Goal: Task Accomplishment & Management: Manage account settings

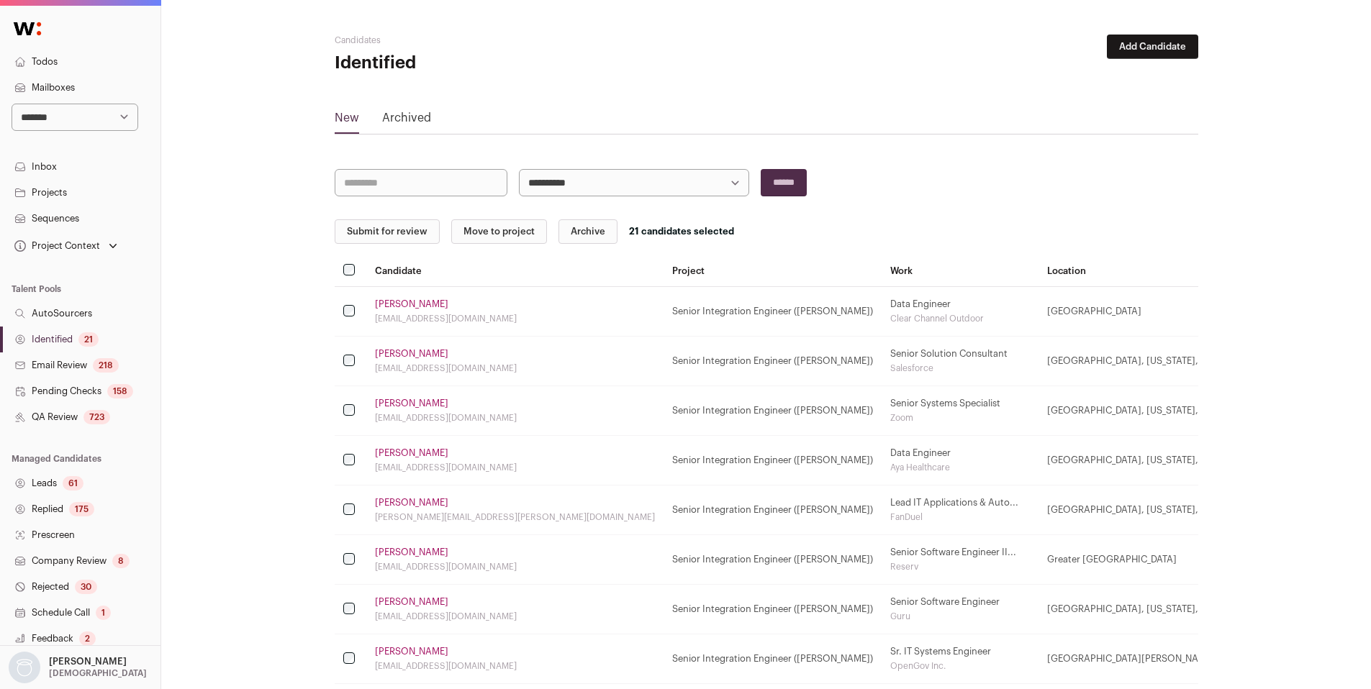
click at [81, 107] on select "**********" at bounding box center [75, 117] width 127 height 27
click at [66, 426] on link "QA Review 723" at bounding box center [80, 417] width 160 height 26
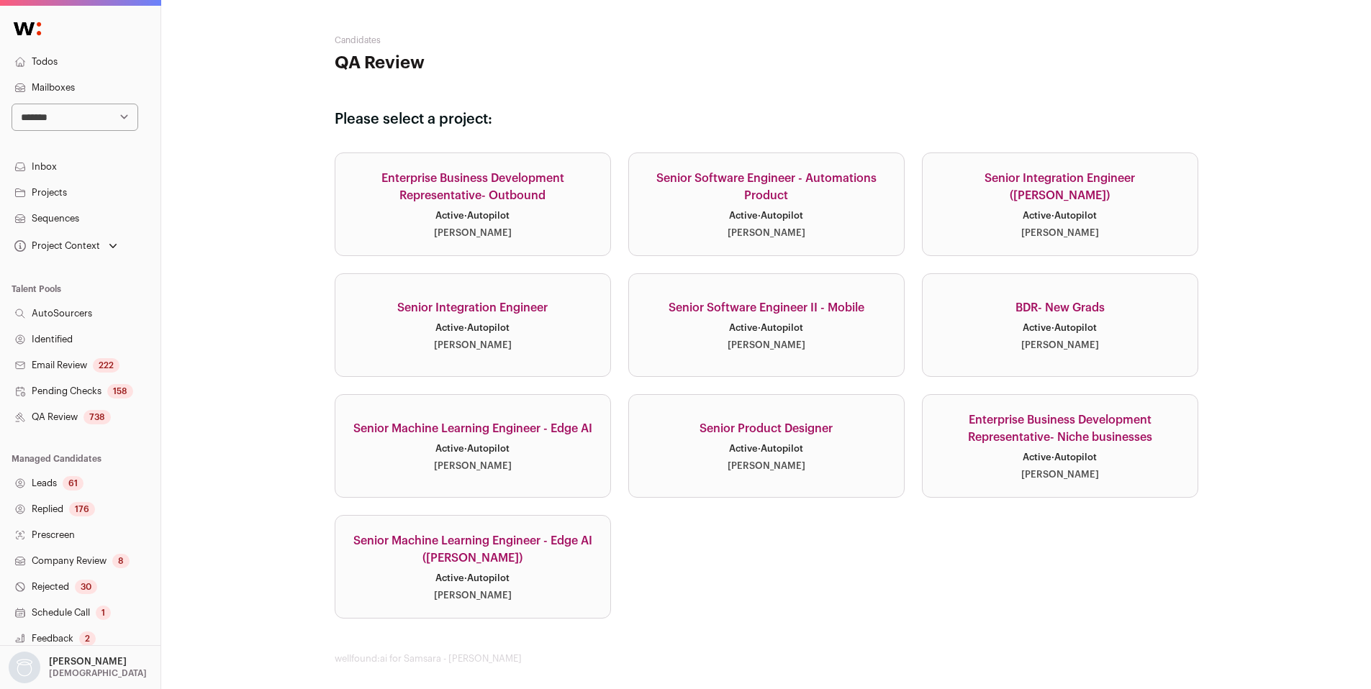
click at [831, 329] on link "Senior Software Engineer II - Mobile Active · Autopilot [PERSON_NAME]" at bounding box center [766, 325] width 276 height 104
click at [848, 309] on div "Senior Software Engineer II - Mobile" at bounding box center [767, 307] width 196 height 17
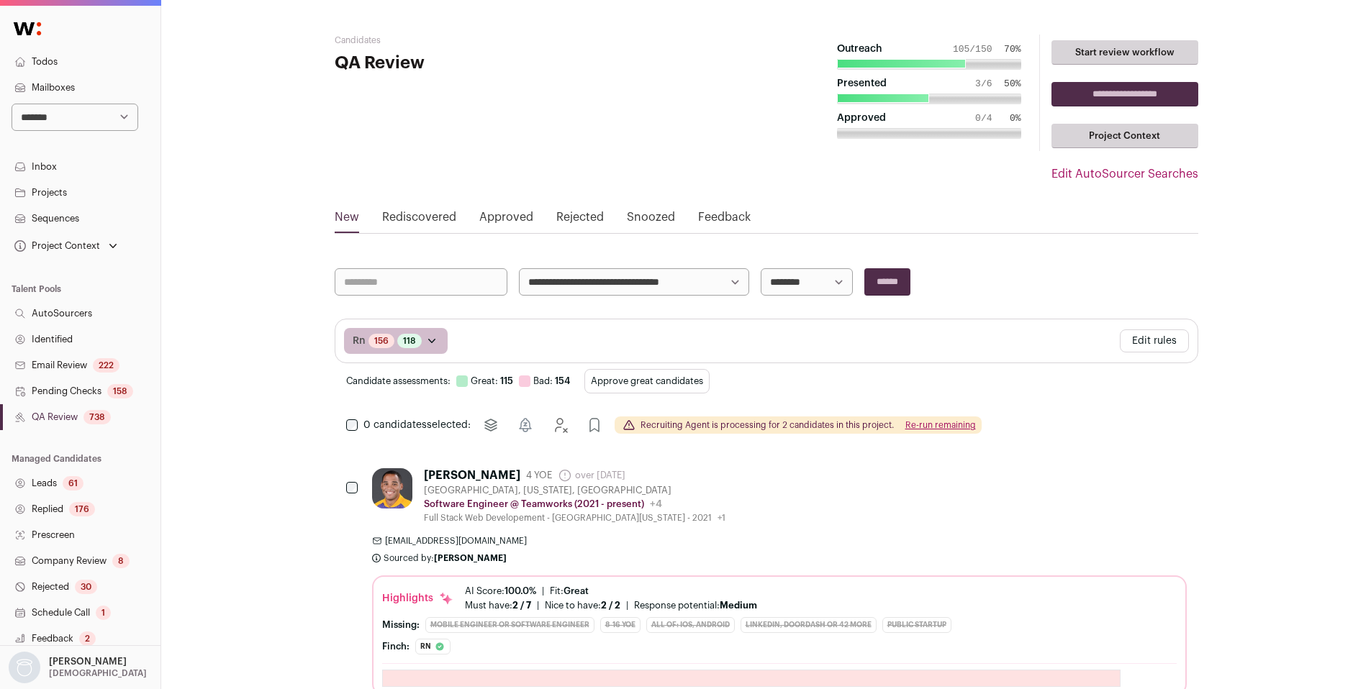
click at [1149, 330] on button "Edit rules" at bounding box center [1154, 341] width 69 height 23
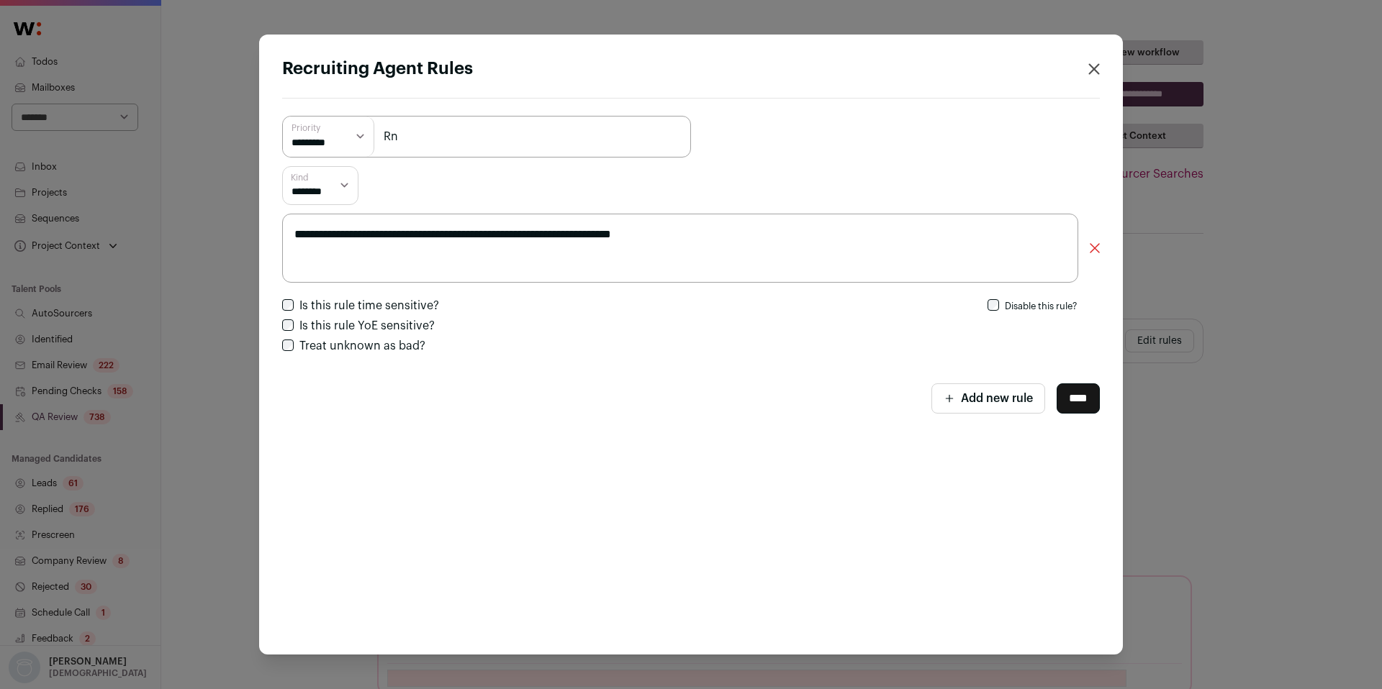
click at [1300, 428] on div "**********" at bounding box center [691, 344] width 1382 height 689
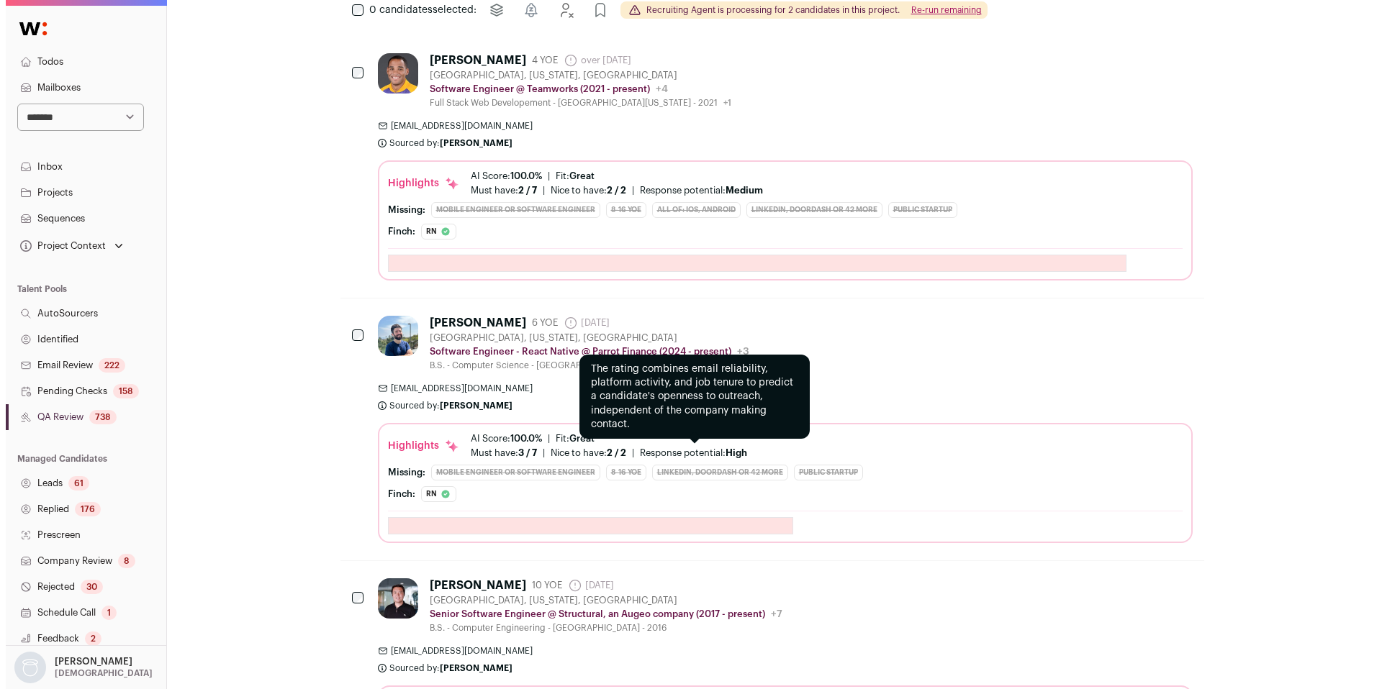
scroll to position [420, 0]
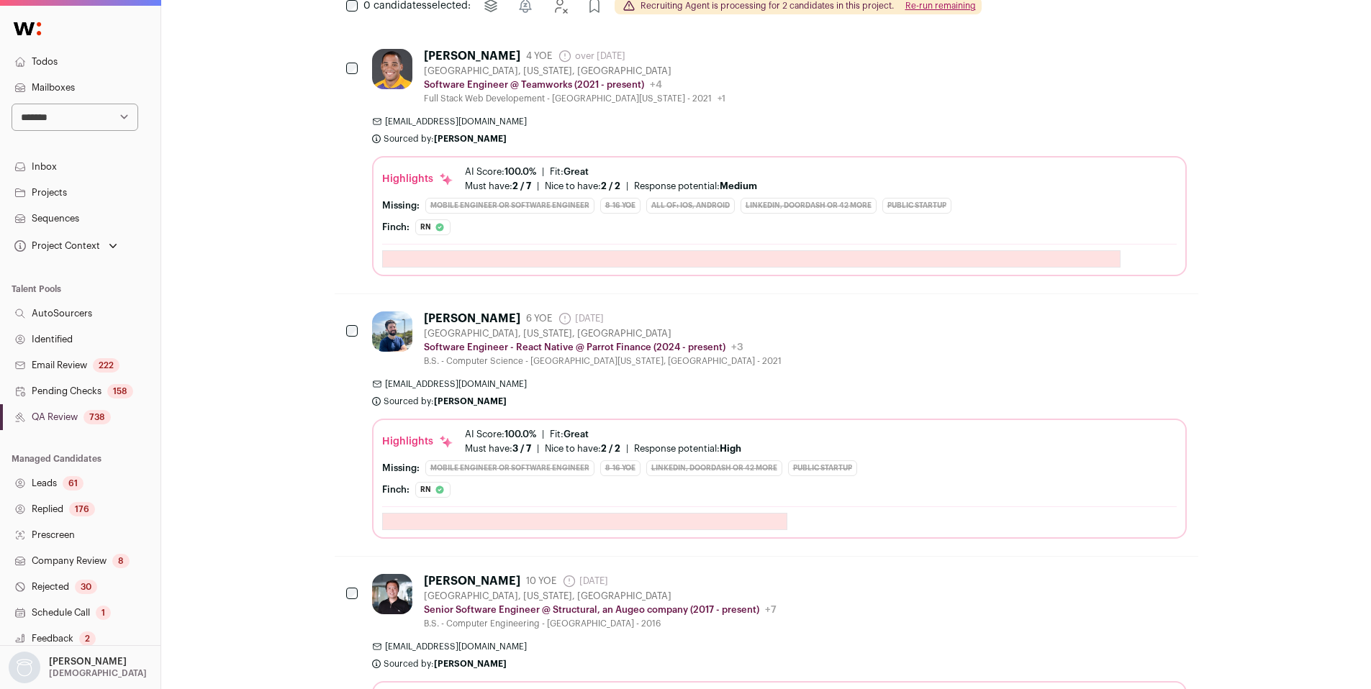
click at [726, 384] on span "[EMAIL_ADDRESS][DOMAIN_NAME]" at bounding box center [779, 385] width 815 height 12
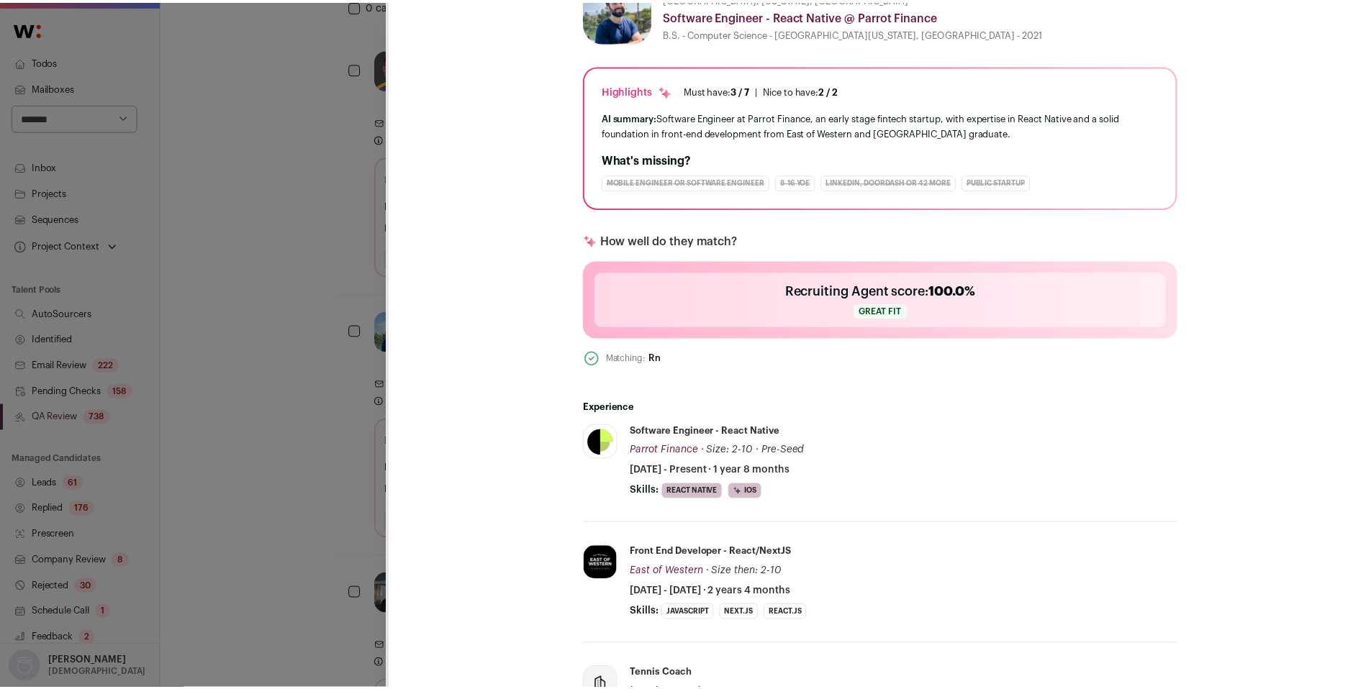
scroll to position [263, 0]
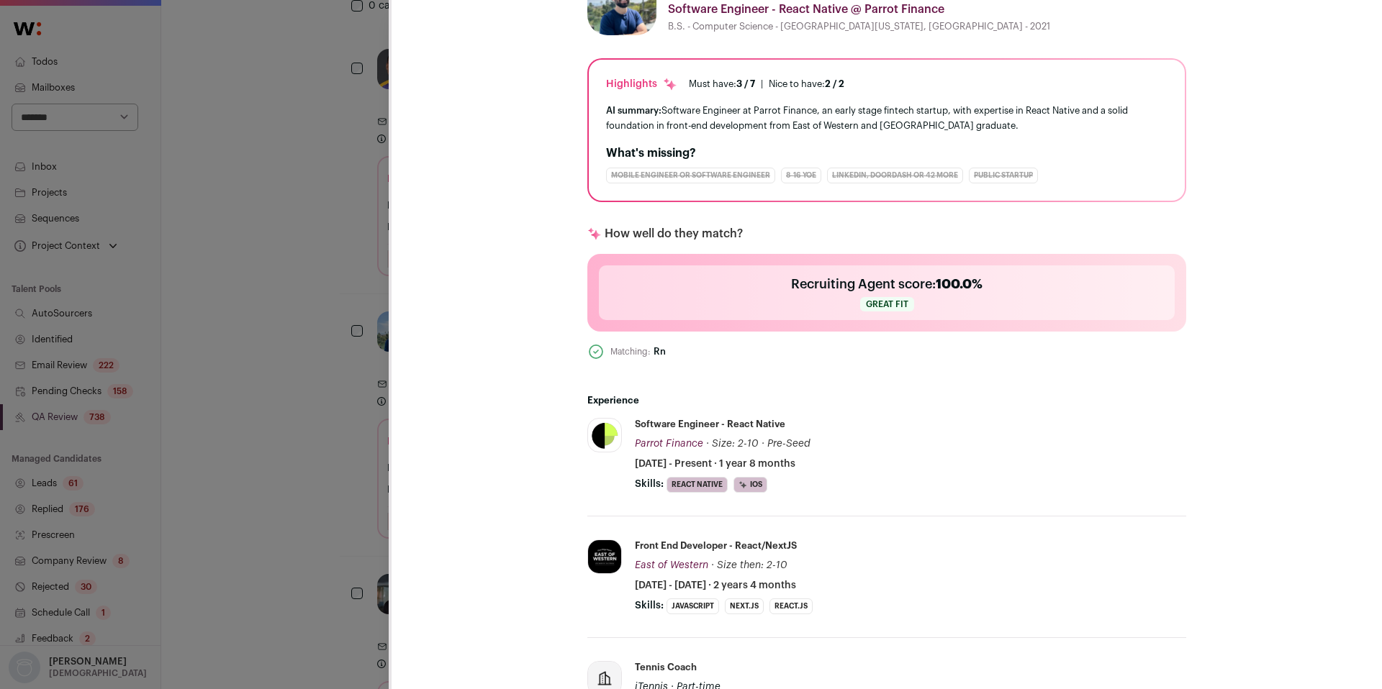
click at [283, 389] on div "[PERSON_NAME] Last update: [DATE] [GEOGRAPHIC_DATA], [US_STATE], [GEOGRAPHIC_DA…" at bounding box center [691, 344] width 1382 height 689
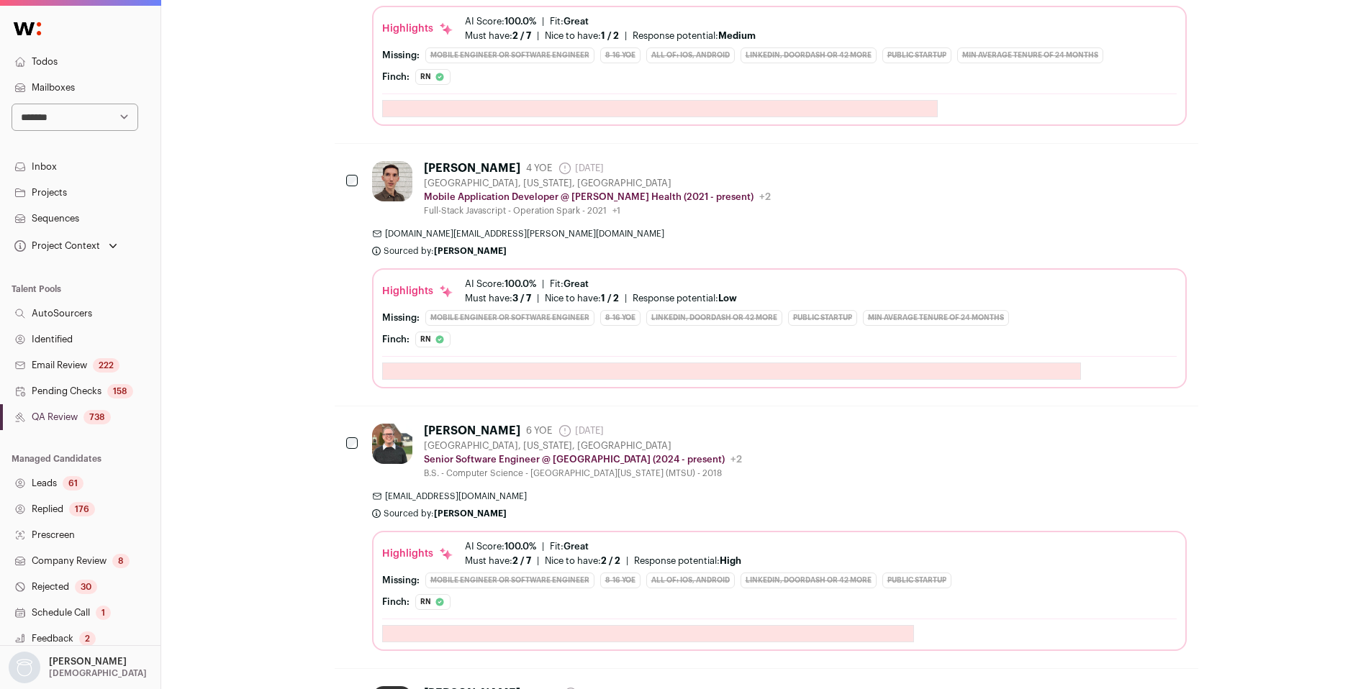
scroll to position [3974, 0]
click at [63, 343] on link "Identified" at bounding box center [80, 340] width 160 height 26
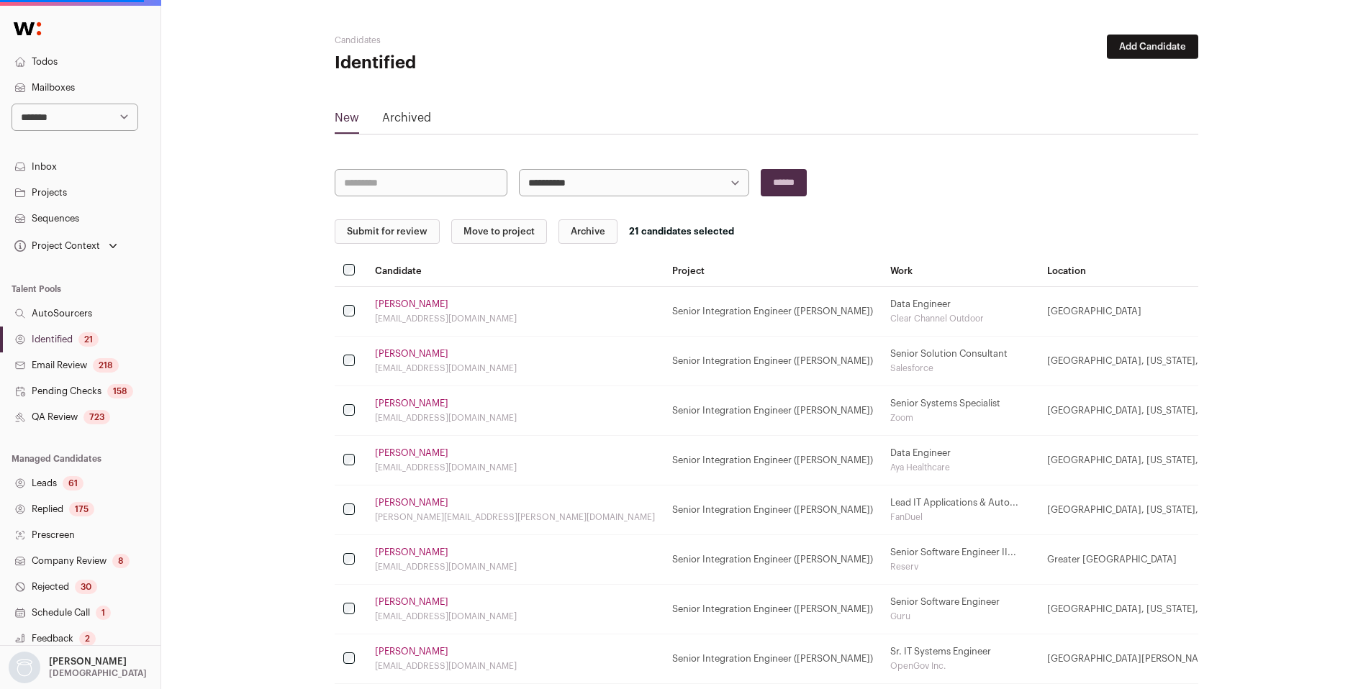
click at [64, 338] on link "Identified 21" at bounding box center [80, 340] width 160 height 26
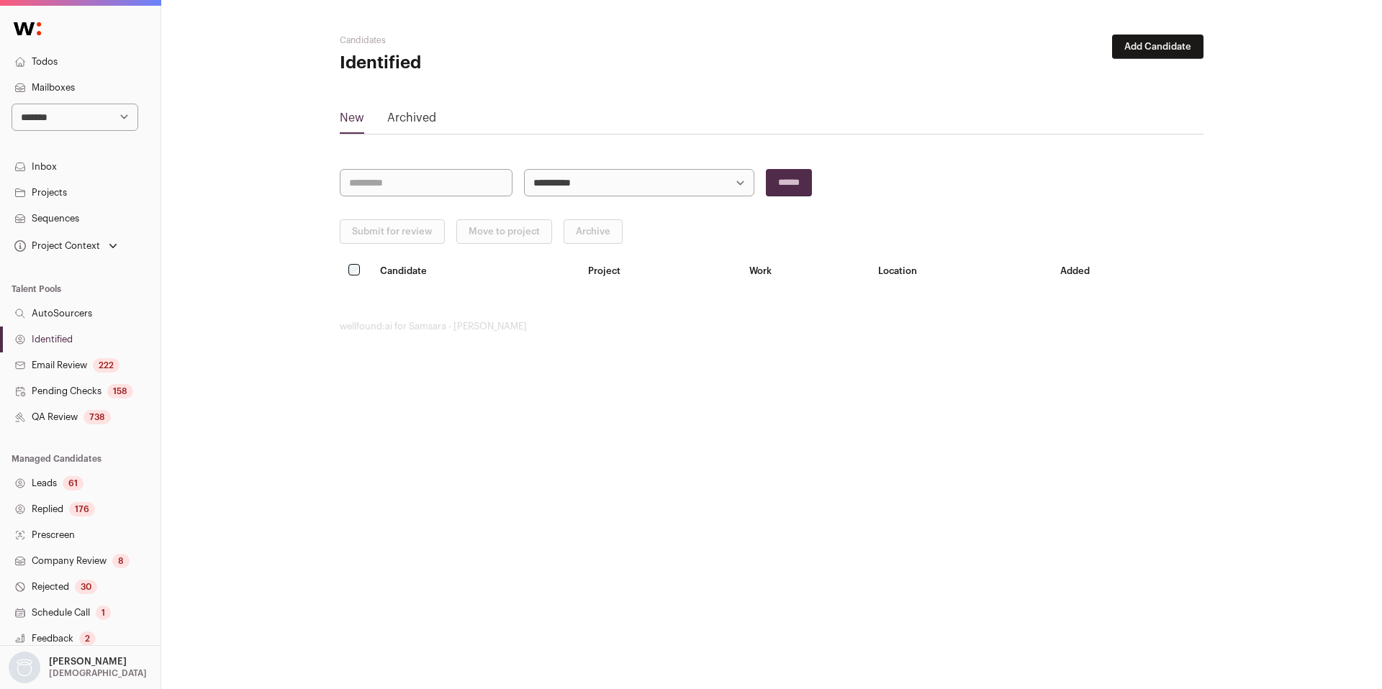
click at [51, 337] on link "Identified" at bounding box center [80, 340] width 160 height 26
click at [63, 340] on link "Identified" at bounding box center [80, 340] width 160 height 26
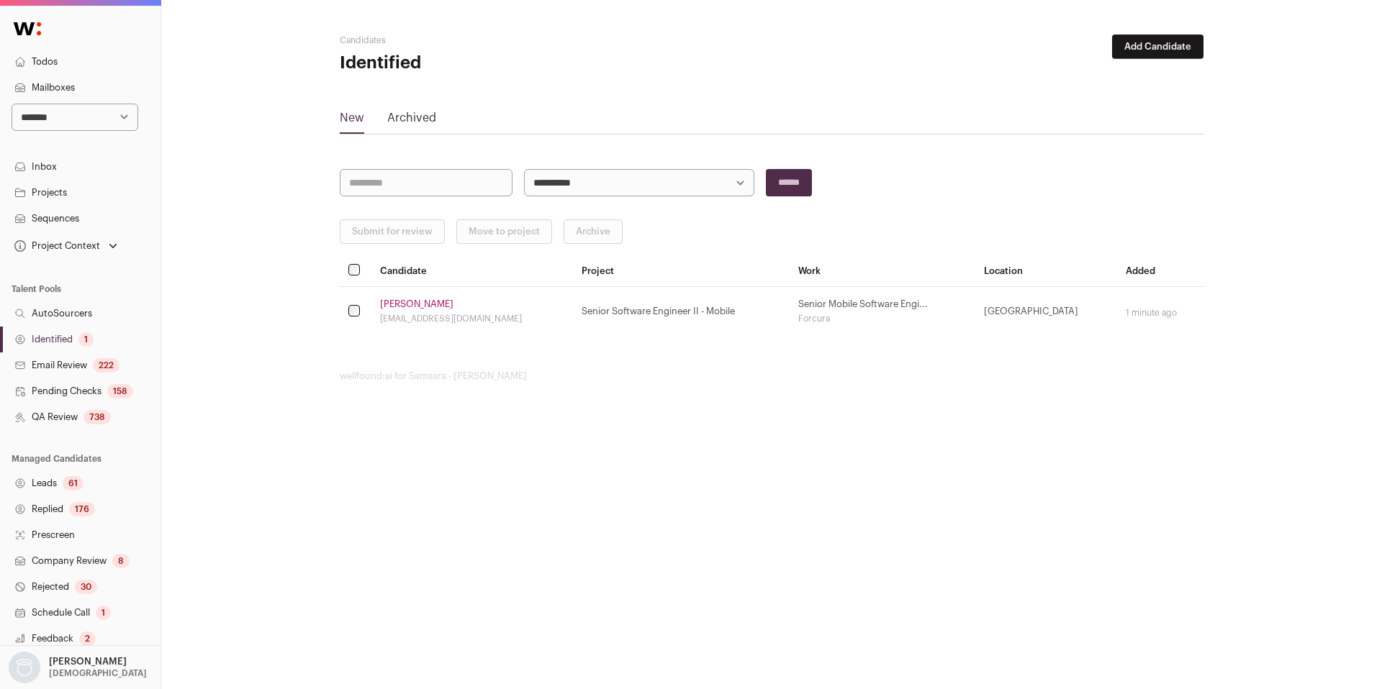
click at [68, 343] on link "Identified 1" at bounding box center [80, 340] width 160 height 26
click at [65, 330] on link "Identified 1" at bounding box center [80, 340] width 160 height 26
click at [76, 337] on link "Identified 2" at bounding box center [80, 340] width 160 height 26
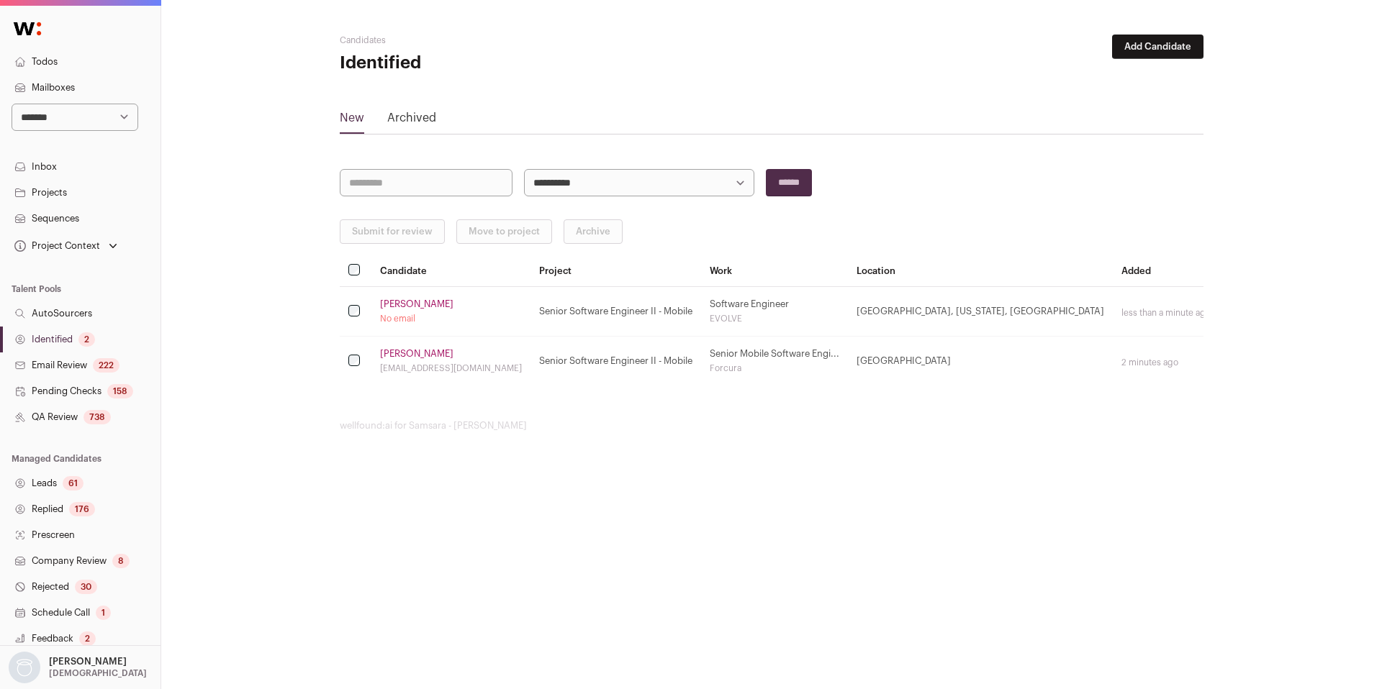
click at [81, 332] on link "Identified 2" at bounding box center [80, 340] width 160 height 26
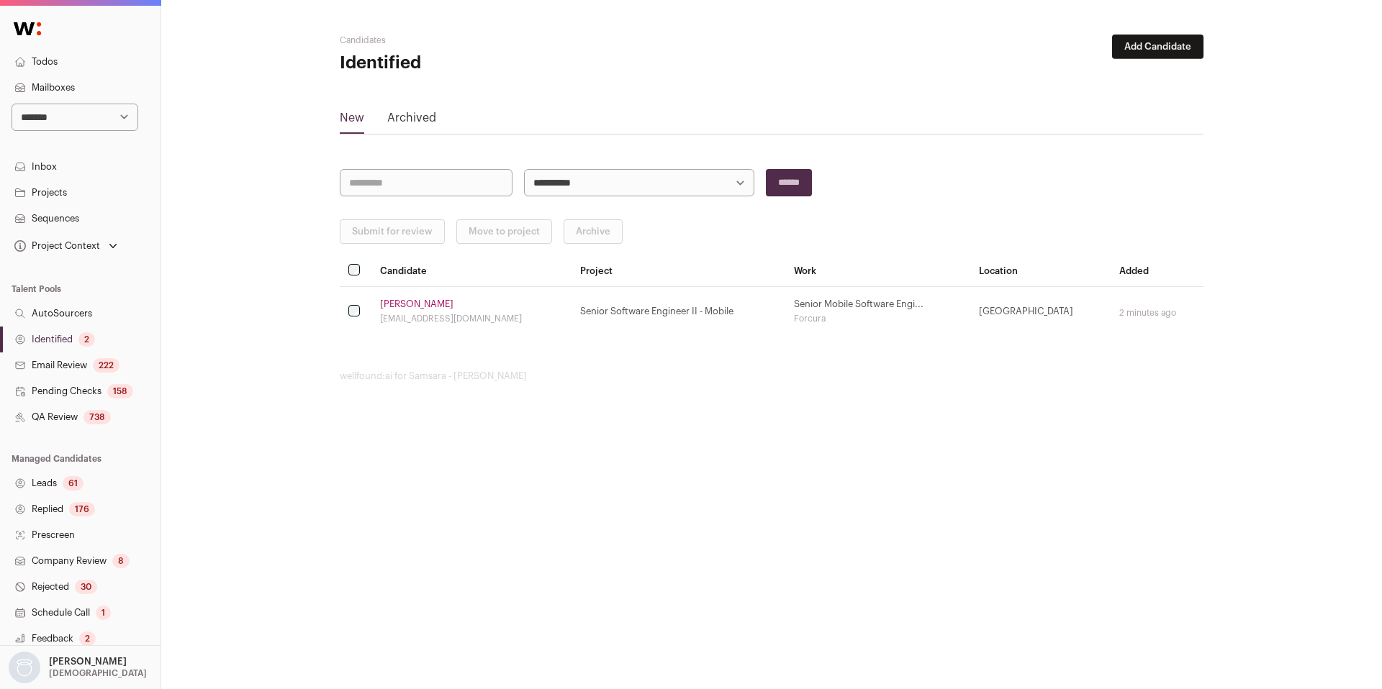
click at [81, 332] on link "Identified 2" at bounding box center [80, 340] width 160 height 26
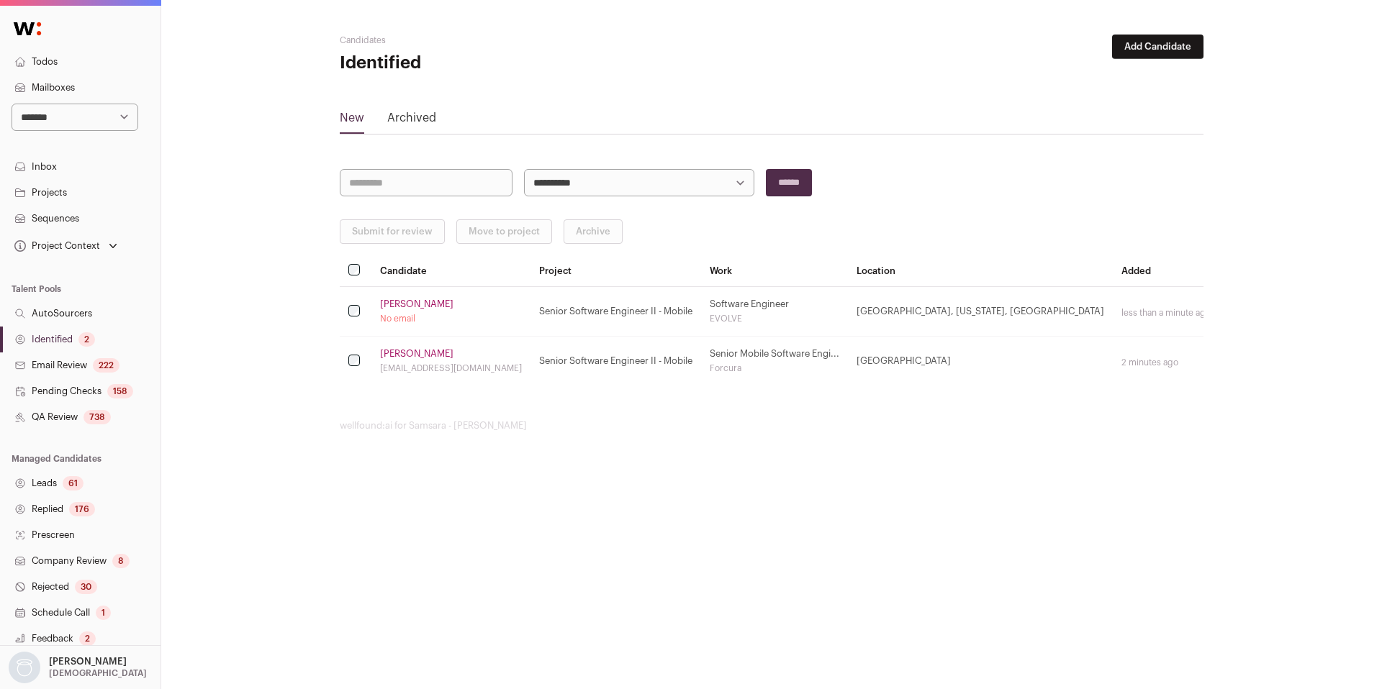
click at [101, 338] on link "Identified 2" at bounding box center [80, 340] width 160 height 26
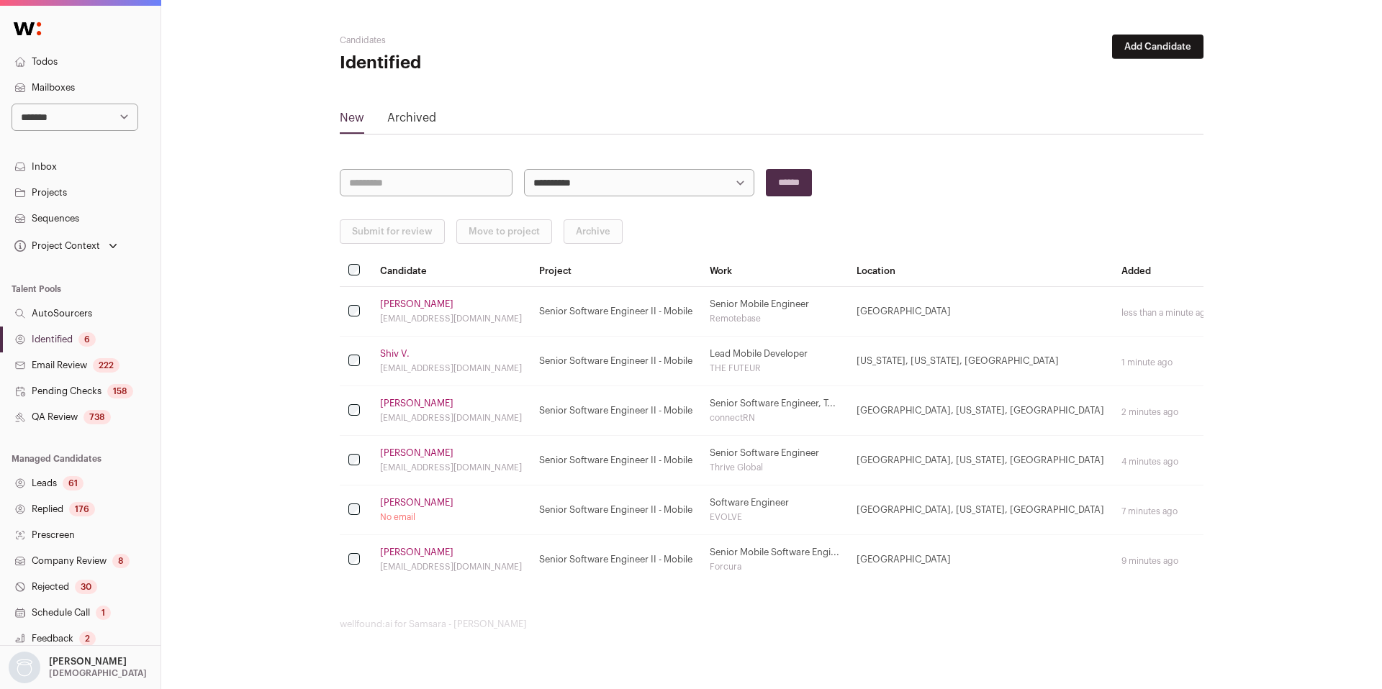
click at [65, 335] on link "Identified 6" at bounding box center [80, 340] width 160 height 26
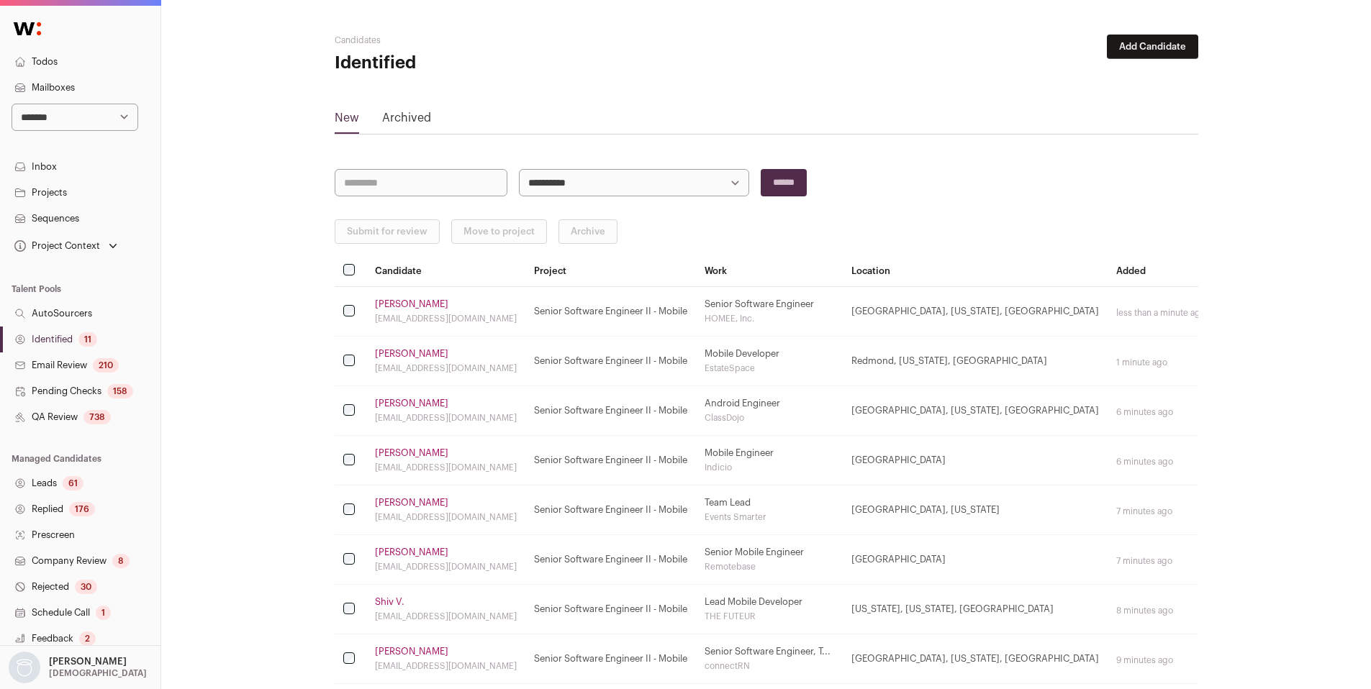
click at [66, 339] on link "Identified 11" at bounding box center [80, 340] width 160 height 26
